Goal: Ask a question: Seek information or help from site administrators or community

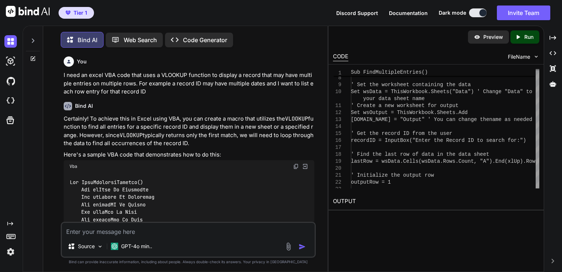
scroll to position [3, 0]
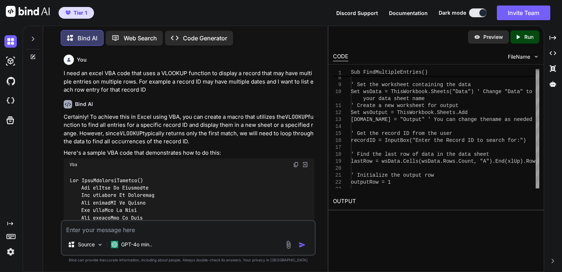
click at [181, 231] on textarea at bounding box center [188, 227] width 253 height 13
type textarea "What about creating VBA excel code to filter and select a criteria"
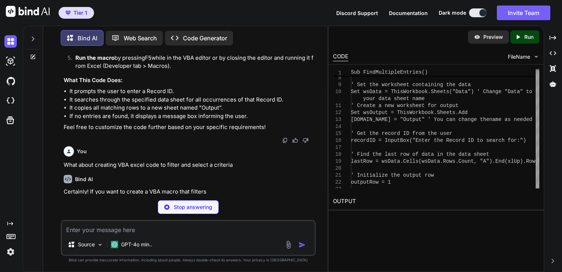
scroll to position [521, 0]
click at [307, 205] on div "Stop answering" at bounding box center [188, 207] width 255 height 14
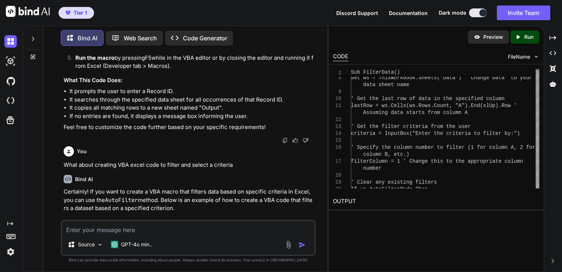
click at [315, 205] on div "You I need an excel VBA code that uses a VLOOKUP function to display a record t…" at bounding box center [189, 136] width 254 height 168
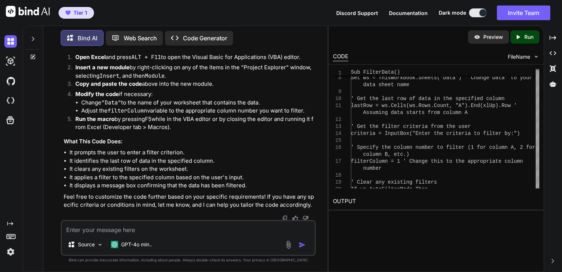
scroll to position [981, 0]
click at [164, 233] on textarea at bounding box center [188, 227] width 253 height 13
paste textarea "AutoFilter Field:=2, Criteria1:= _"
click at [165, 229] on textarea "How does this transfer to VBA code AutoFilter Field:=2, Criteria1:= _" at bounding box center [188, 227] width 253 height 13
click at [267, 229] on textarea "How does this transfer to VBA code "AutoFilter Field:=2, Criteria1:= _" at bounding box center [188, 227] width 253 height 13
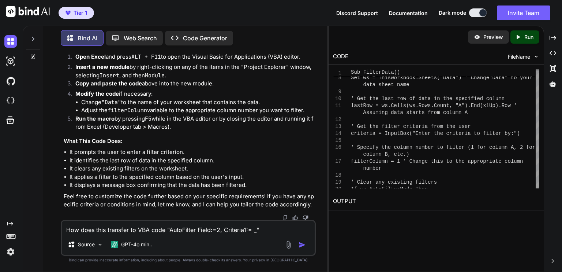
click at [107, 229] on textarea "How does this transfer to VBA code "AutoFilter Field:=2, Criteria1:= _"" at bounding box center [188, 227] width 253 height 13
type textarea "How does this statement transfer to VBA code "AutoFilter Field:=2, Criteria1:= …"
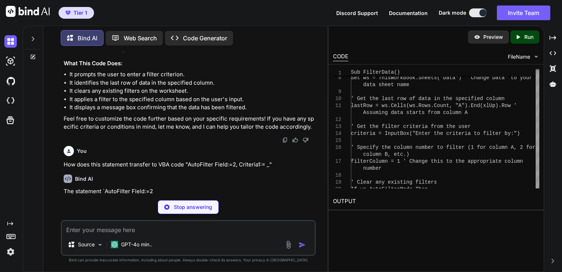
scroll to position [1058, 0]
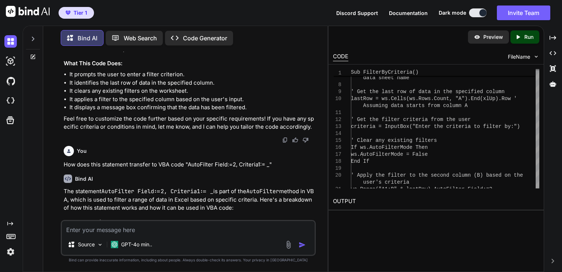
click at [309, 209] on p "The statement AutoFilter Field:=2, Criteria1:= _ is part of the AutoFilter meth…" at bounding box center [189, 199] width 251 height 25
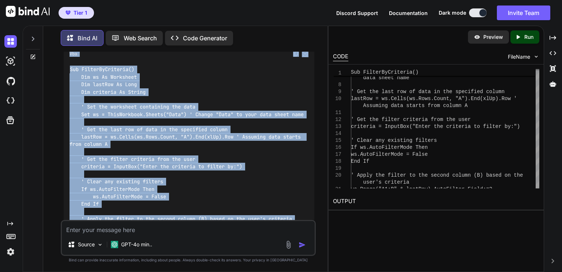
scroll to position [1320, 0]
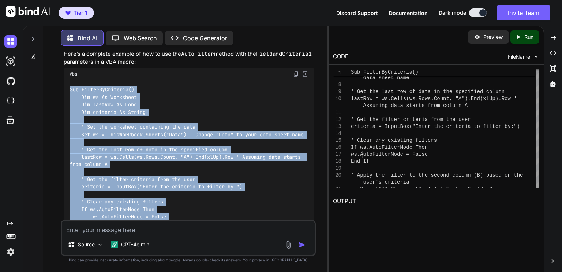
drag, startPoint x: 96, startPoint y: 157, endPoint x: 65, endPoint y: 87, distance: 77.0
click at [65, 87] on div "Sub FilterByCriteria() Dim ws As Worksheet Dim lastRow As Long Dim criteria As …" at bounding box center [189, 183] width 251 height 206
copy code "Sub FilterByCriteria() Dim ws As Worksheet Dim lastRow As Long Dim criteria As …"
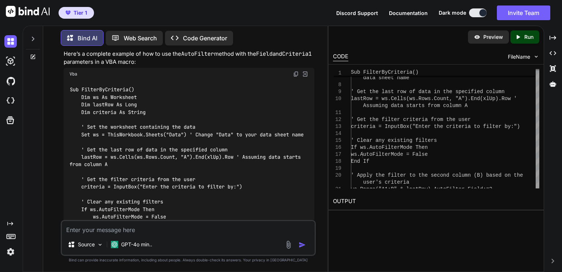
click at [156, 233] on textarea at bounding box center [188, 227] width 253 height 13
type textarea "W"
click at [142, 228] on textarea "Now I need vba code to unfilter after the data is viewed and displayed" at bounding box center [188, 227] width 253 height 13
type textarea "Now I need vba code to unfiltered after the data is viewed and displayed"
click at [105, 228] on textarea "Now I need vba code to unfiltered after the data is viewed and displayed" at bounding box center [188, 227] width 253 height 13
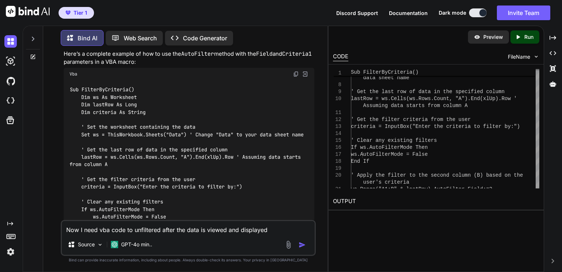
click at [105, 228] on textarea "Now I need vba code to unfiltered after the data is viewed and displayed" at bounding box center [188, 227] width 253 height 13
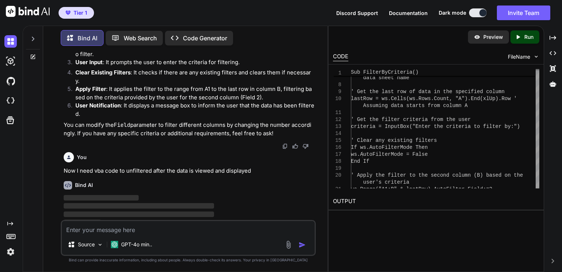
scroll to position [1591, 0]
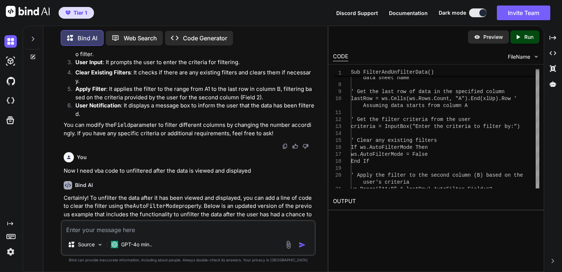
click at [315, 214] on div "You I need an excel VBA code that uses a VLOOKUP function to display a record t…" at bounding box center [189, 136] width 254 height 168
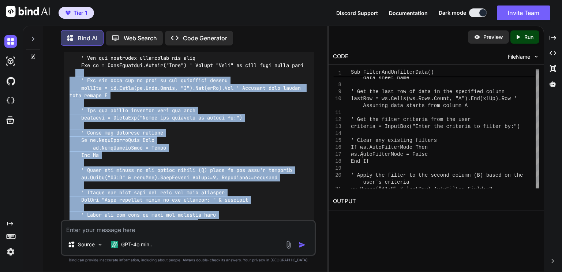
scroll to position [1832, 0]
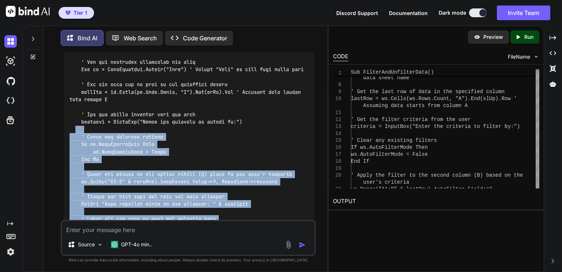
drag, startPoint x: 102, startPoint y: 207, endPoint x: 75, endPoint y: 123, distance: 87.8
click at [75, 123] on div at bounding box center [189, 159] width 251 height 288
click at [293, 130] on div at bounding box center [189, 159] width 251 height 288
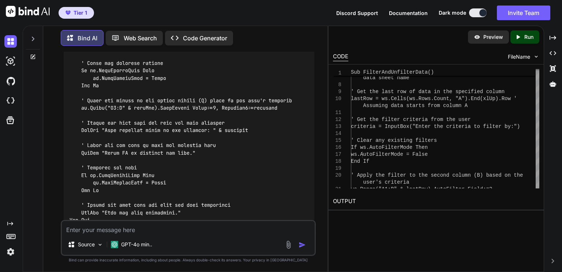
scroll to position [1905, 0]
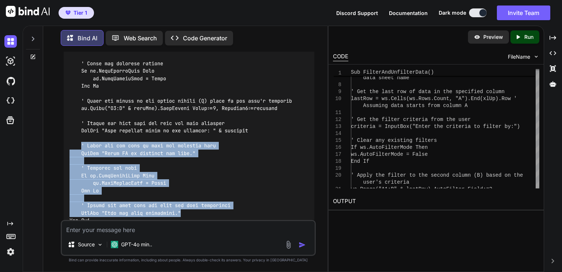
drag, startPoint x: 193, startPoint y: 207, endPoint x: 82, endPoint y: 138, distance: 131.0
click at [82, 138] on div at bounding box center [189, 86] width 251 height 288
copy code "' Pause for the user to view the filtered data MsgBox "Press OK to unfilter the…"
click at [291, 193] on div at bounding box center [189, 86] width 251 height 288
